Goal: Task Accomplishment & Management: Use online tool/utility

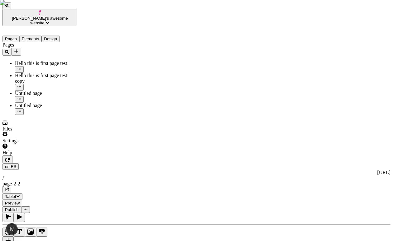
click at [10, 157] on icon "button" at bounding box center [7, 159] width 5 height 5
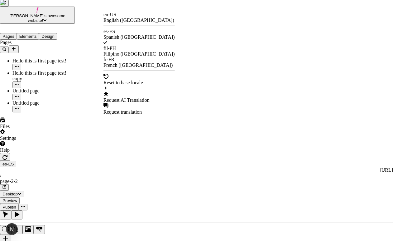
click at [139, 97] on div "Request AI Translation" at bounding box center [139, 100] width 71 height 6
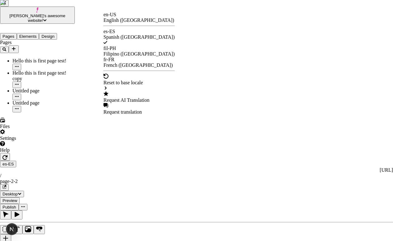
click at [137, 97] on div "Request AI Translation" at bounding box center [139, 100] width 71 height 6
checkbox input "true"
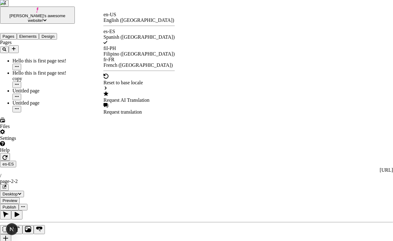
checkbox input "true"
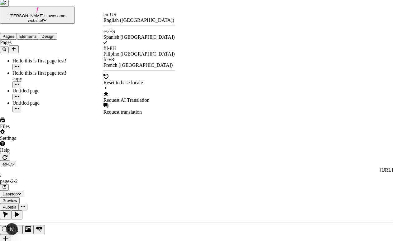
checkbox input "true"
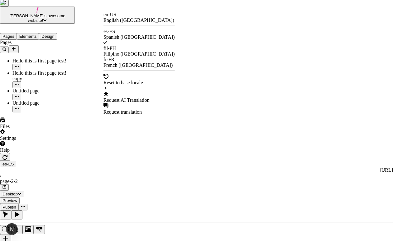
checkbox input "true"
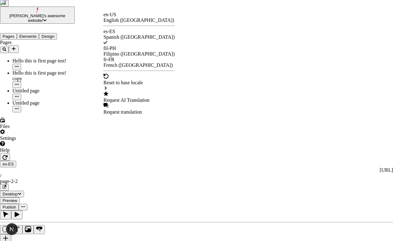
checkbox input "true"
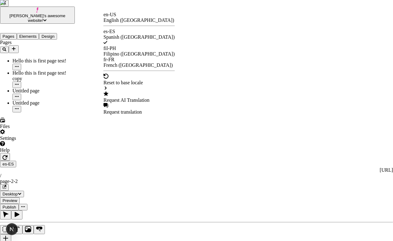
checkbox input "true"
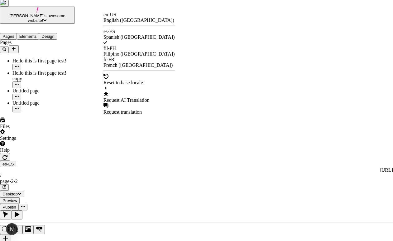
checkbox input "true"
checkbox input "false"
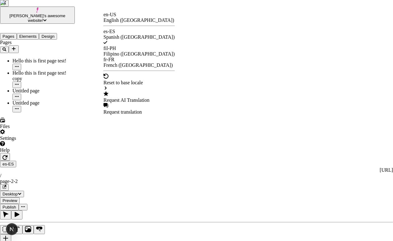
checkbox input "false"
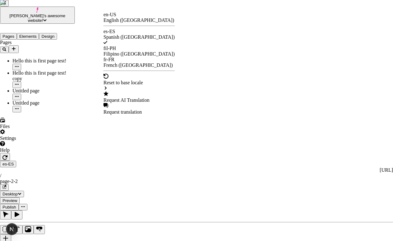
click at [140, 103] on div "Request translation" at bounding box center [139, 109] width 71 height 12
click at [137, 97] on div "Request AI Translation" at bounding box center [139, 100] width 71 height 6
checkbox input "true"
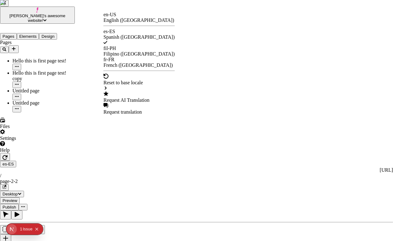
checkbox input "true"
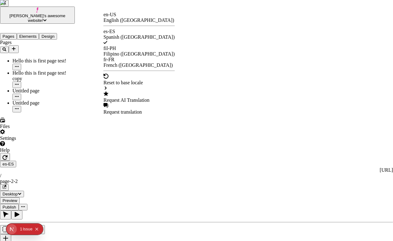
checkbox input "true"
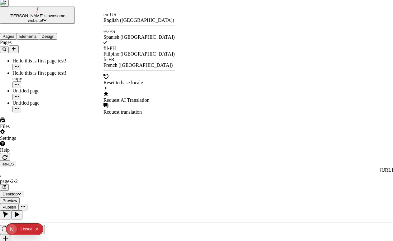
checkbox input "true"
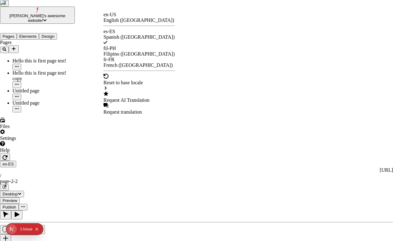
checkbox input "true"
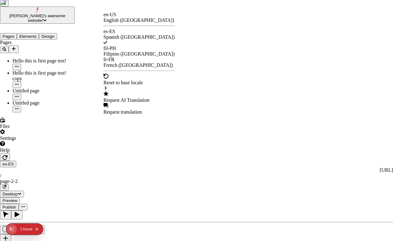
checkbox input "true"
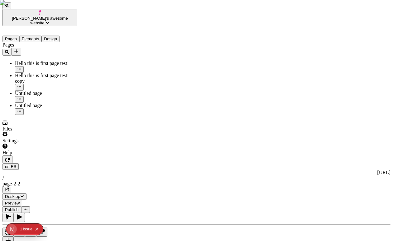
scroll to position [0, 4]
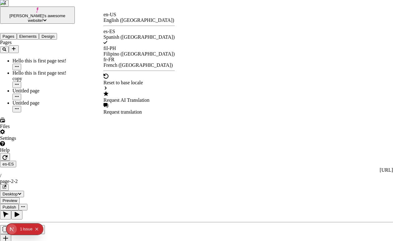
click at [125, 97] on div "Request AI Translation" at bounding box center [139, 100] width 71 height 6
checkbox input "true"
